Goal: Information Seeking & Learning: Learn about a topic

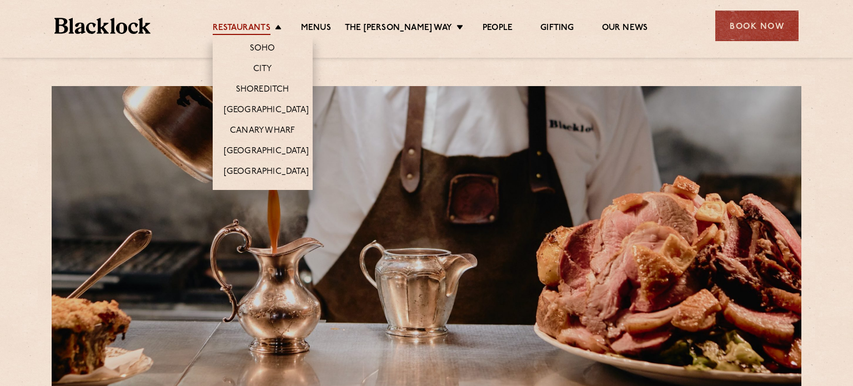
click at [261, 23] on link "Restaurants" at bounding box center [242, 29] width 58 height 12
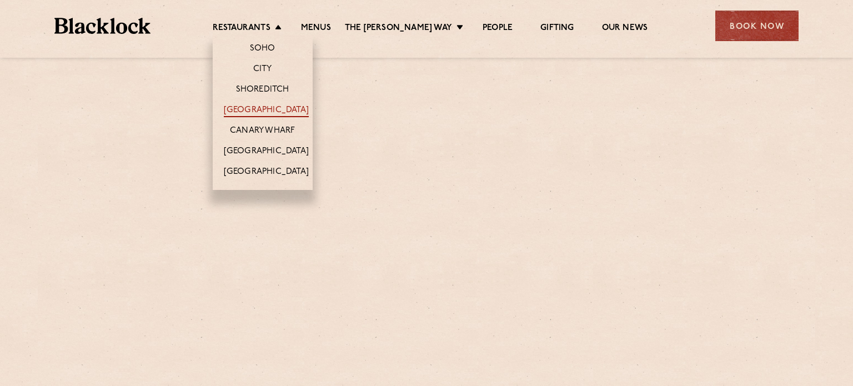
click at [270, 105] on link "[GEOGRAPHIC_DATA]" at bounding box center [266, 111] width 85 height 12
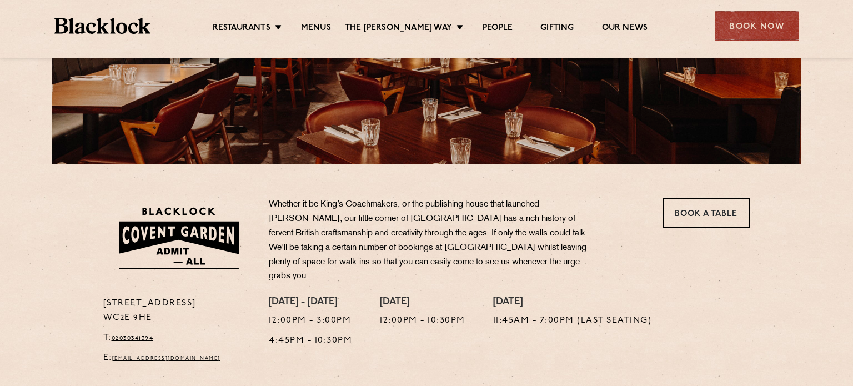
scroll to position [219, 0]
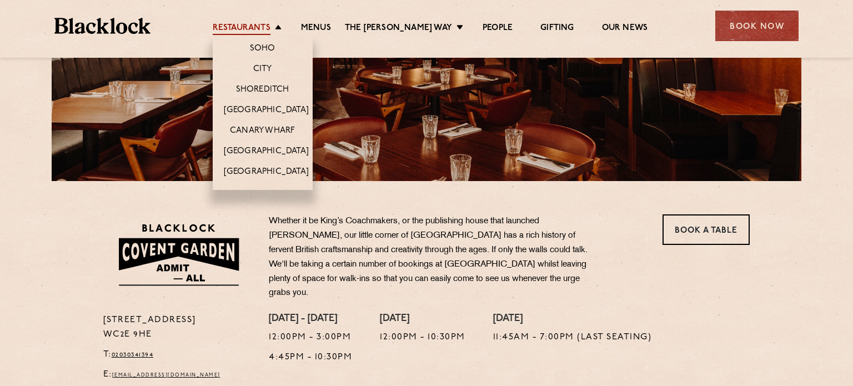
click at [244, 31] on link "Restaurants" at bounding box center [242, 29] width 58 height 12
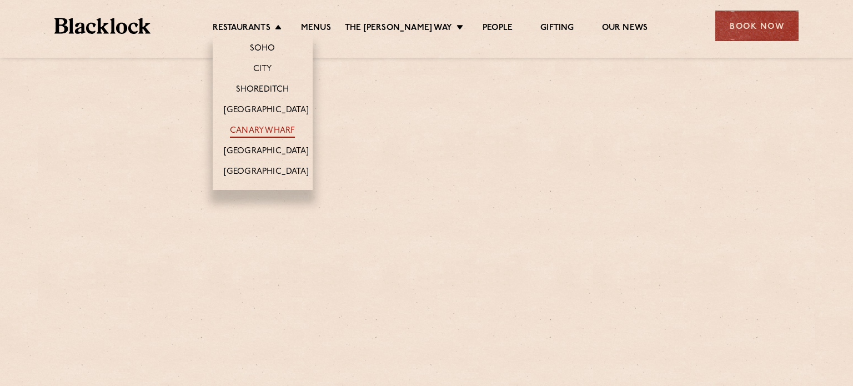
click at [265, 126] on link "Canary Wharf" at bounding box center [262, 132] width 65 height 12
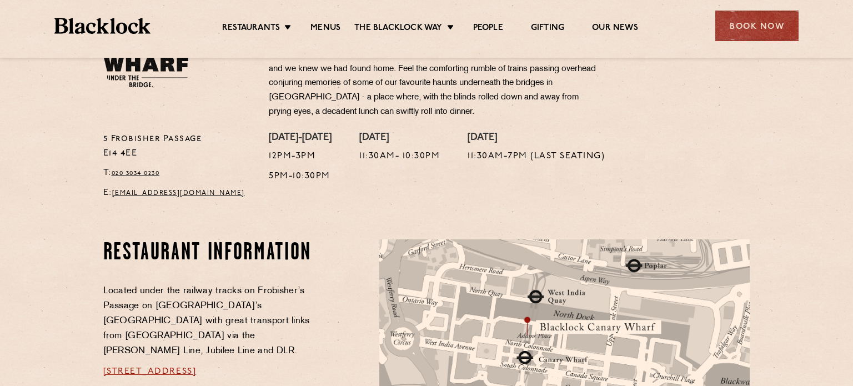
scroll to position [433, 0]
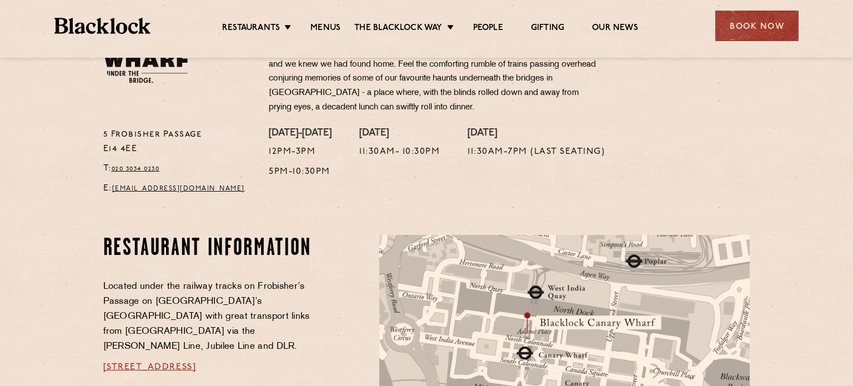
drag, startPoint x: 284, startPoint y: 337, endPoint x: 234, endPoint y: 335, distance: 50.6
click at [234, 360] on p "5 Frobisher Psge, London E14 4AA" at bounding box center [209, 367] width 213 height 15
copy span "E14 4AA"
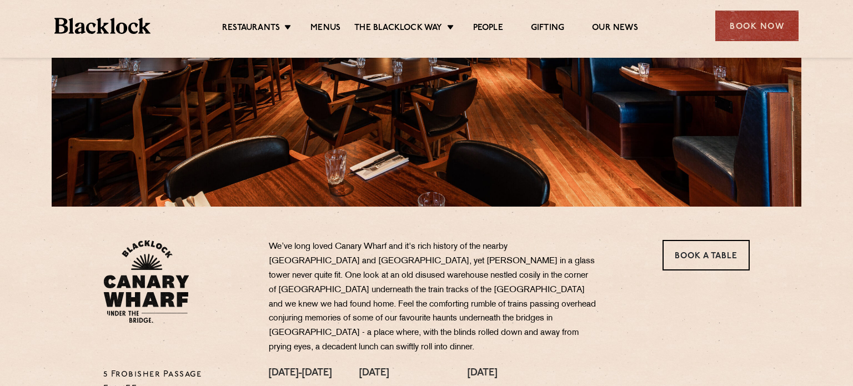
scroll to position [0, 0]
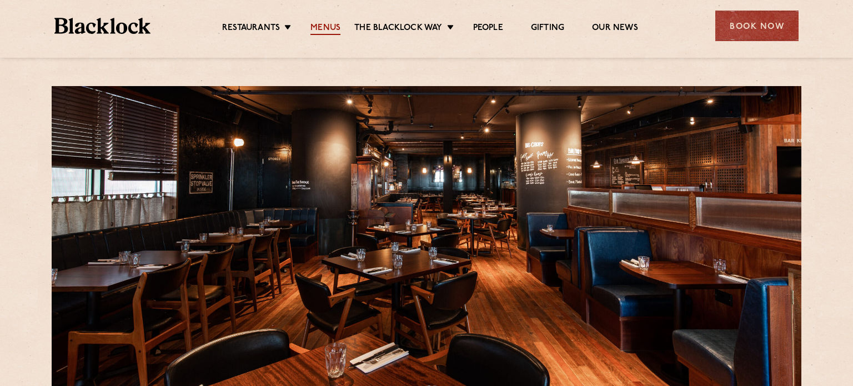
click at [327, 24] on link "Menus" at bounding box center [325, 29] width 30 height 12
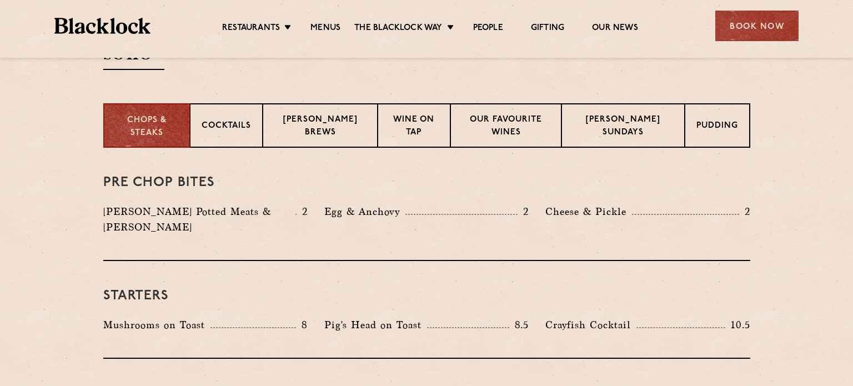
scroll to position [400, 0]
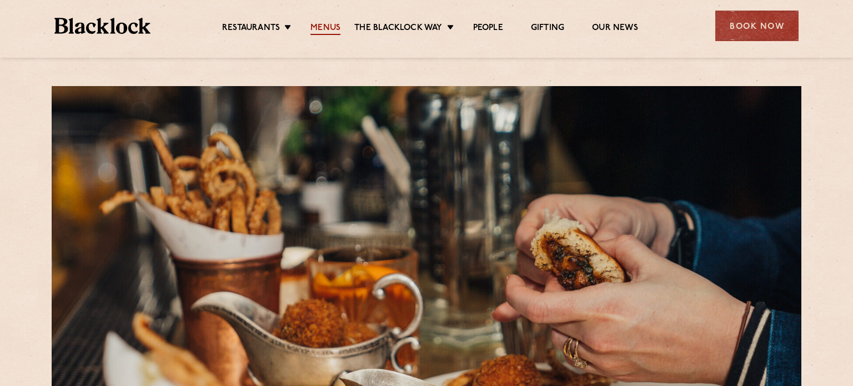
click at [322, 31] on link "Menus" at bounding box center [325, 29] width 30 height 12
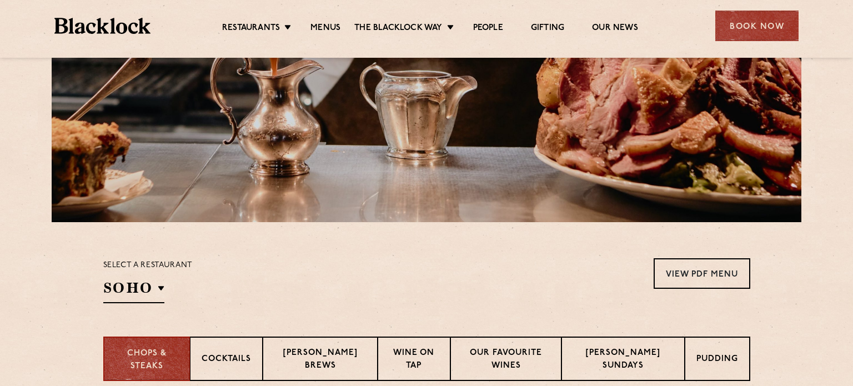
scroll to position [198, 0]
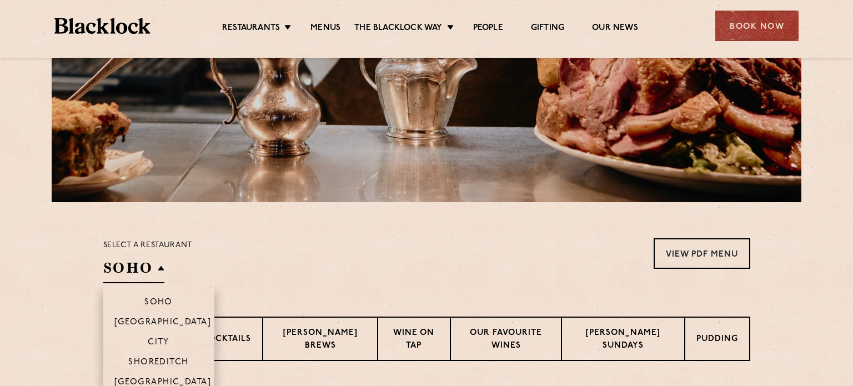
click at [157, 270] on h2 "SOHO" at bounding box center [133, 270] width 61 height 25
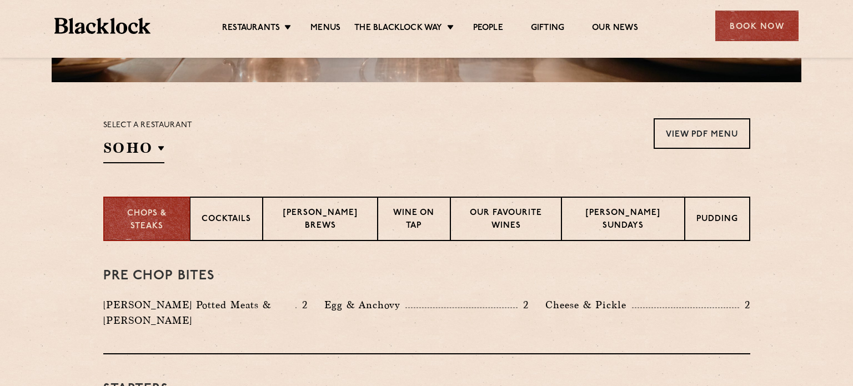
scroll to position [319, 0]
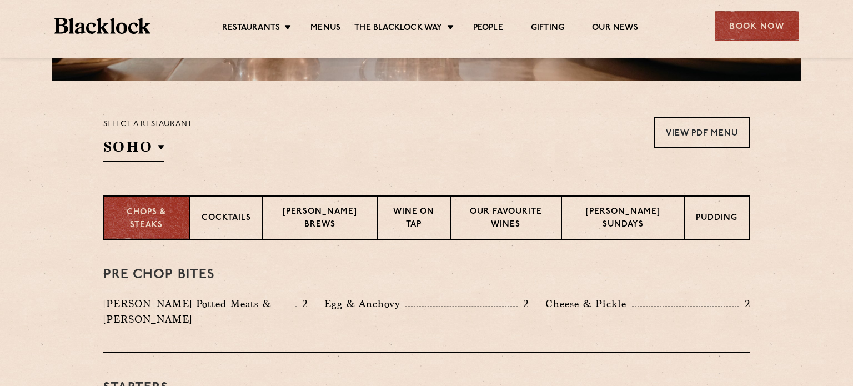
click at [161, 215] on p "Chops & Steaks" at bounding box center [146, 219] width 63 height 25
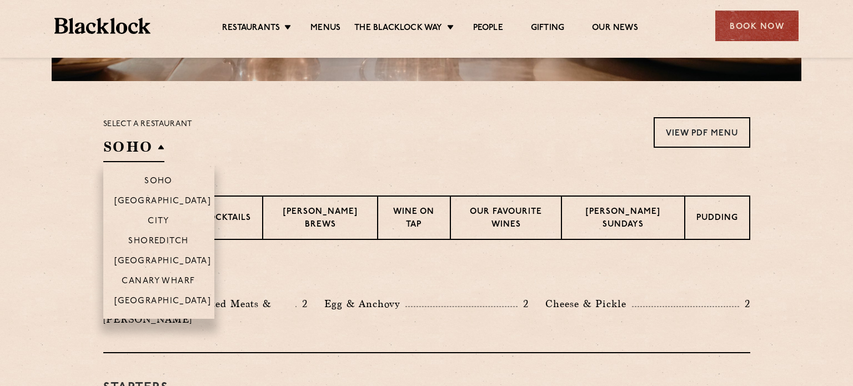
click at [153, 151] on h2 "SOHO" at bounding box center [133, 149] width 61 height 25
click at [172, 281] on p "Canary Wharf" at bounding box center [158, 282] width 73 height 11
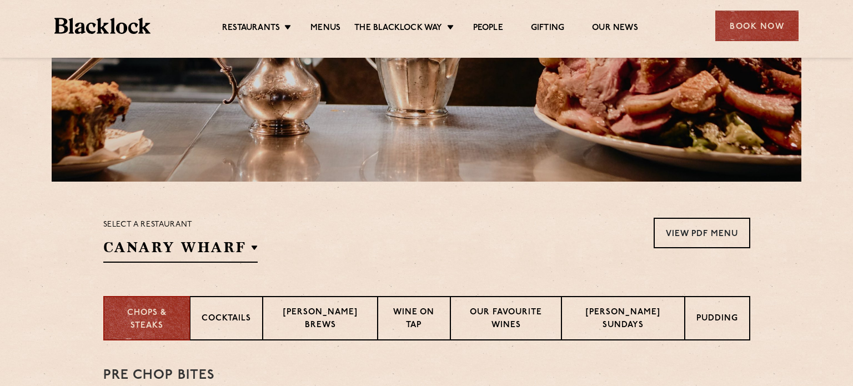
scroll to position [219, 0]
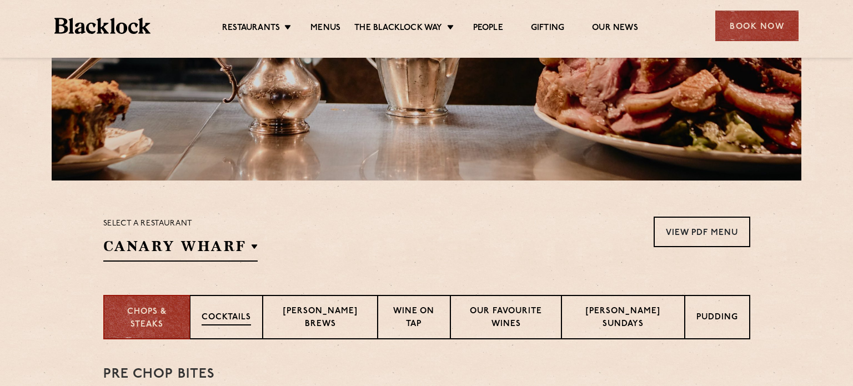
click at [227, 317] on p "Cocktails" at bounding box center [226, 319] width 49 height 14
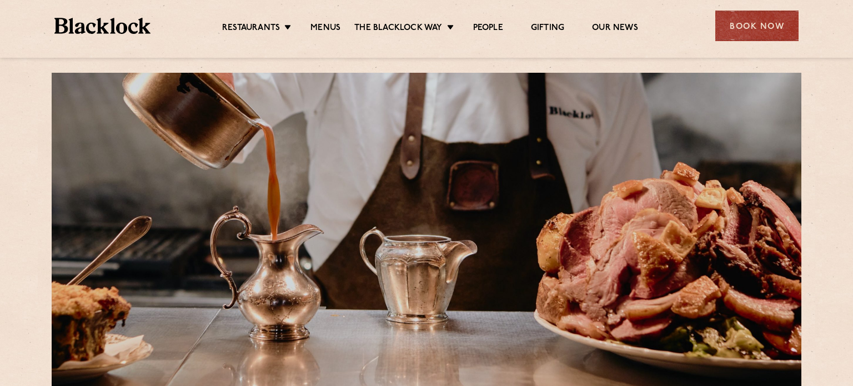
scroll to position [0, 0]
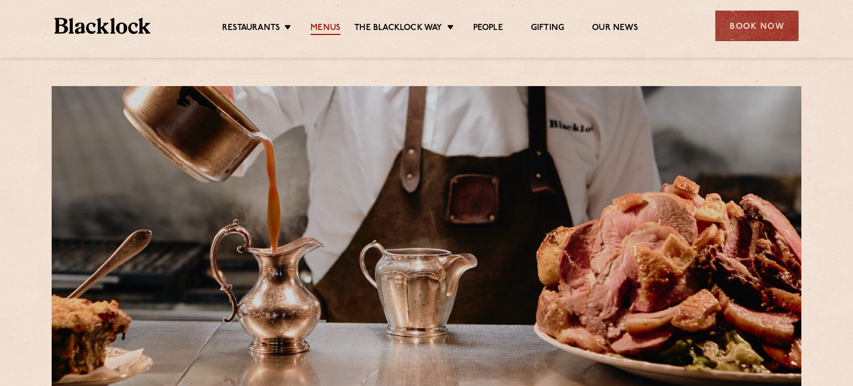
click at [330, 27] on link "Menus" at bounding box center [325, 29] width 30 height 12
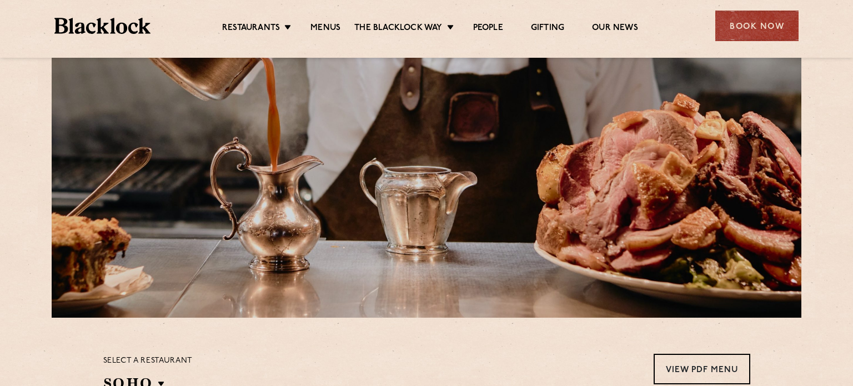
scroll to position [91, 0]
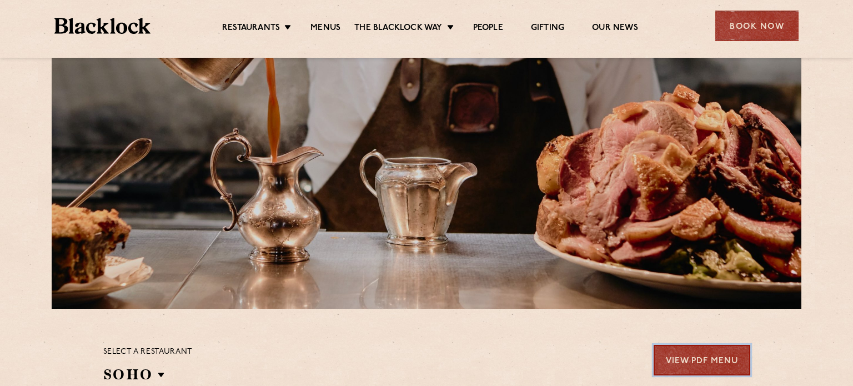
click at [691, 355] on link "View PDF Menu" at bounding box center [702, 360] width 97 height 31
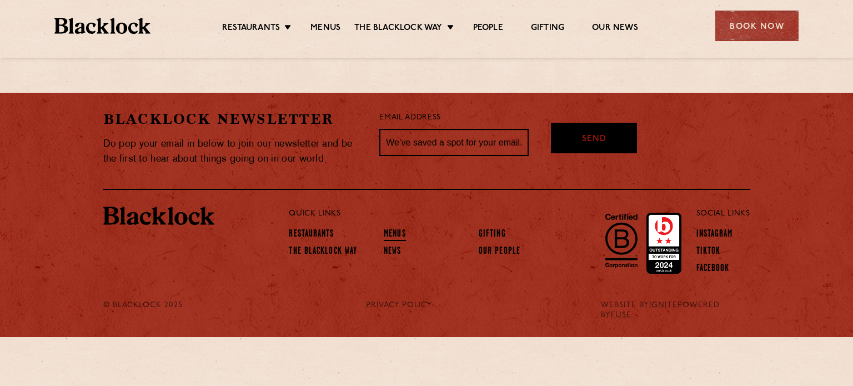
click at [385, 233] on link "Menus" at bounding box center [395, 235] width 22 height 12
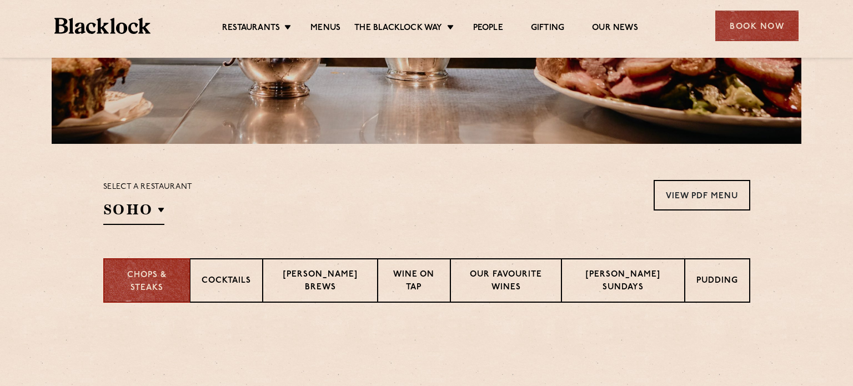
scroll to position [257, 0]
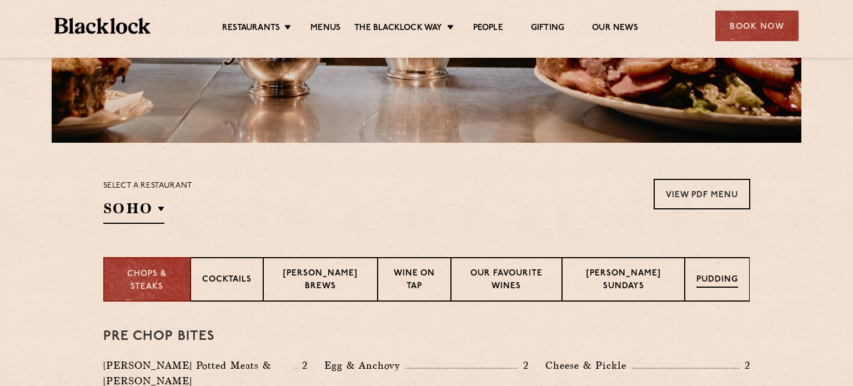
click at [720, 278] on p "Pudding" at bounding box center [717, 281] width 42 height 14
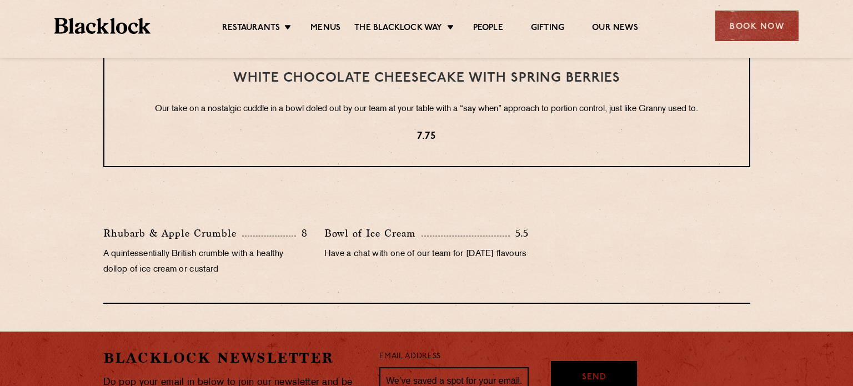
scroll to position [513, 0]
